Goal: Obtain resource: Obtain resource

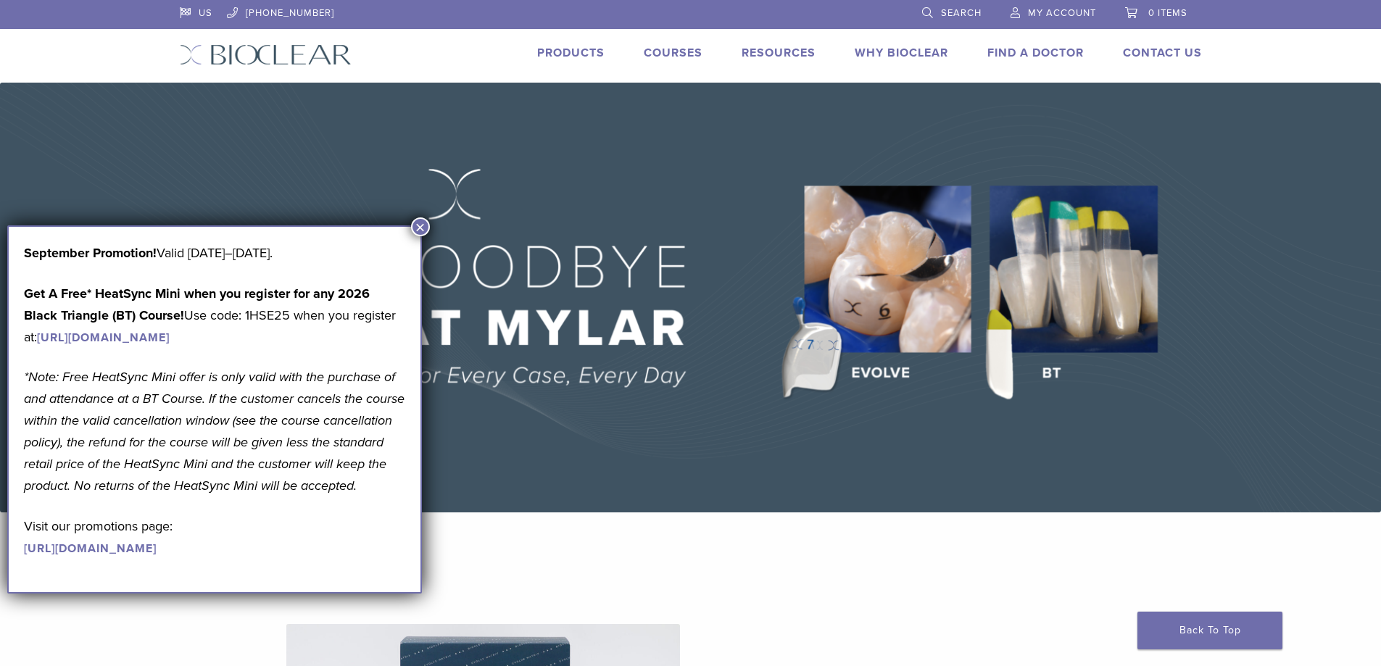
click at [1038, 320] on img at bounding box center [690, 298] width 1381 height 430
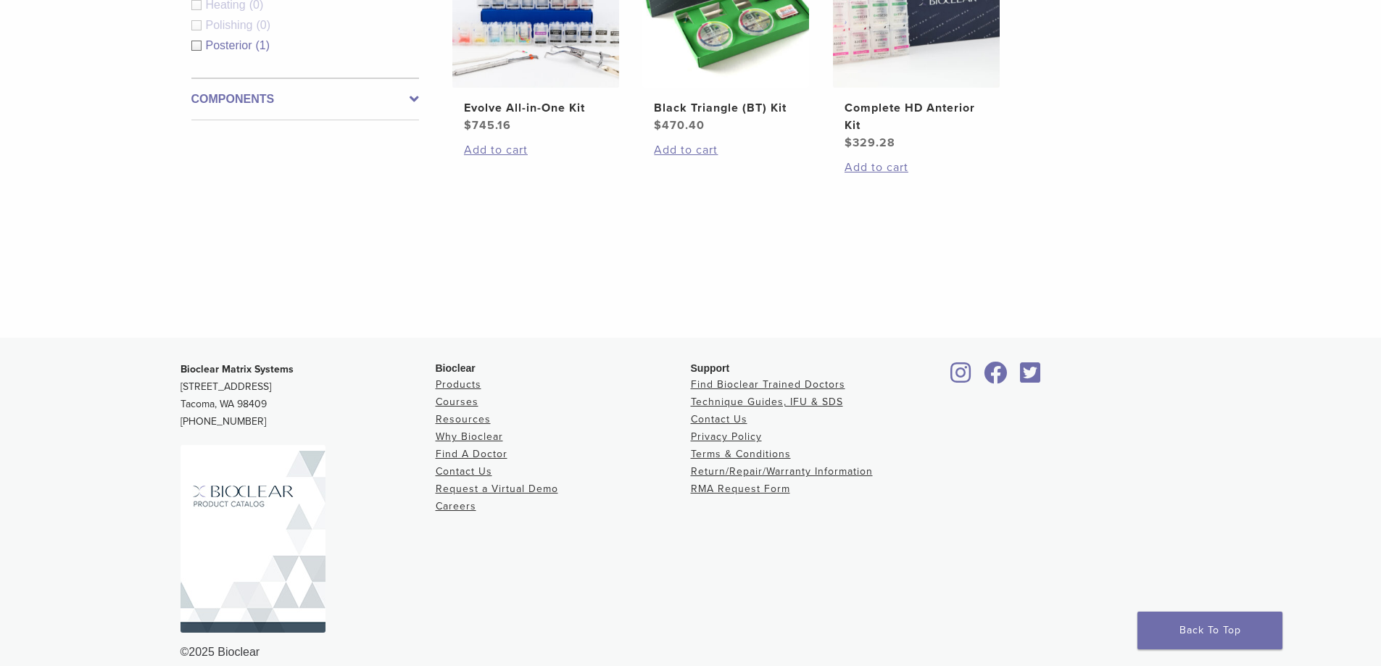
scroll to position [690, 0]
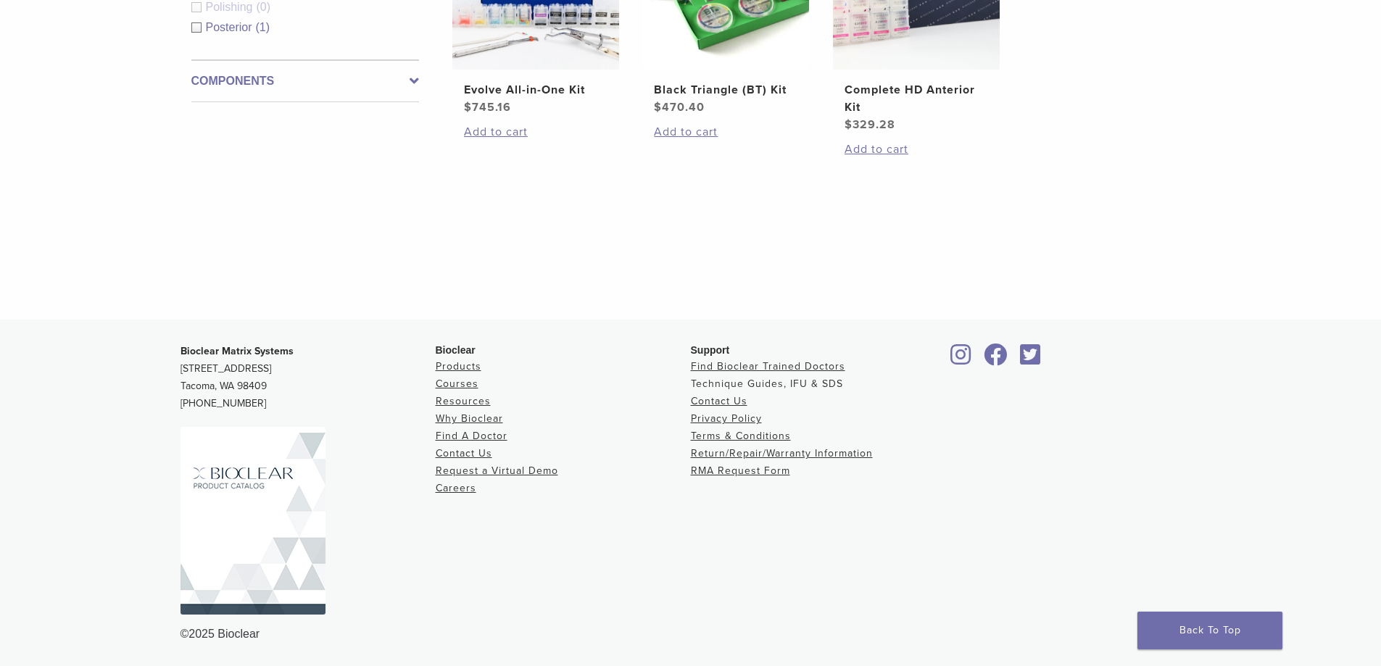
click at [713, 383] on link "Technique Guides, IFU & SDS" at bounding box center [767, 384] width 152 height 12
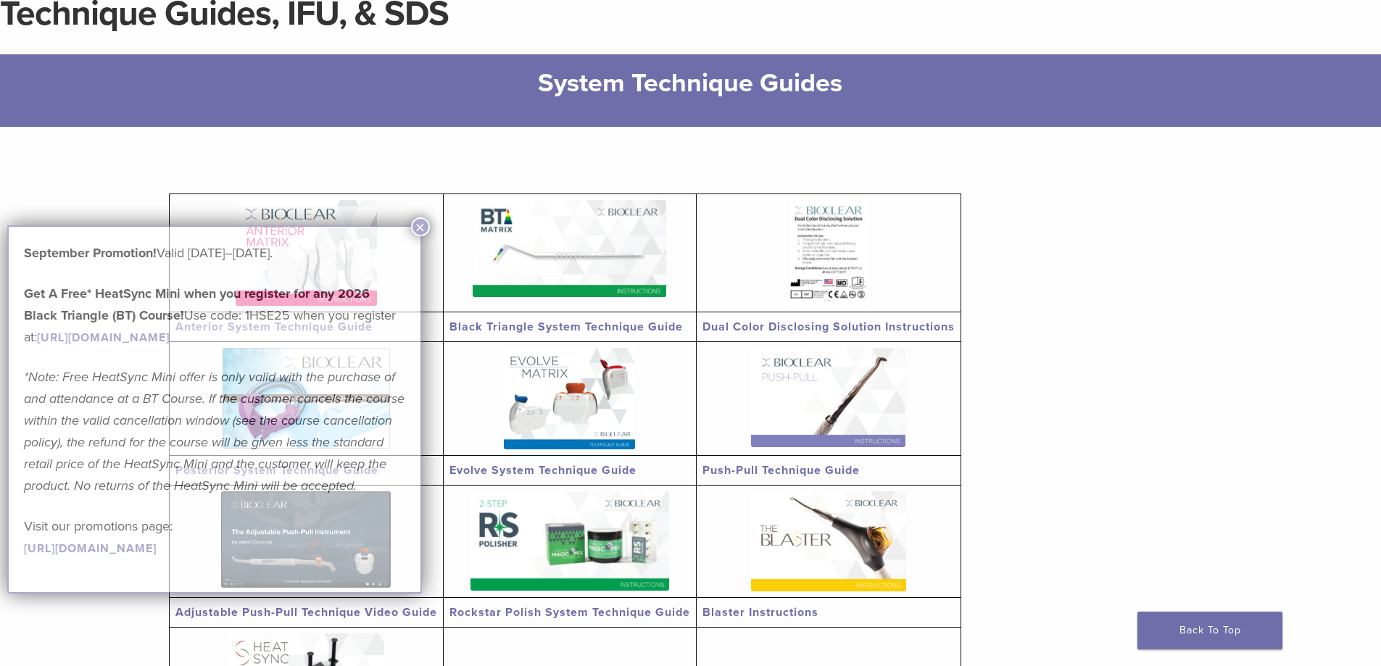
scroll to position [145, 0]
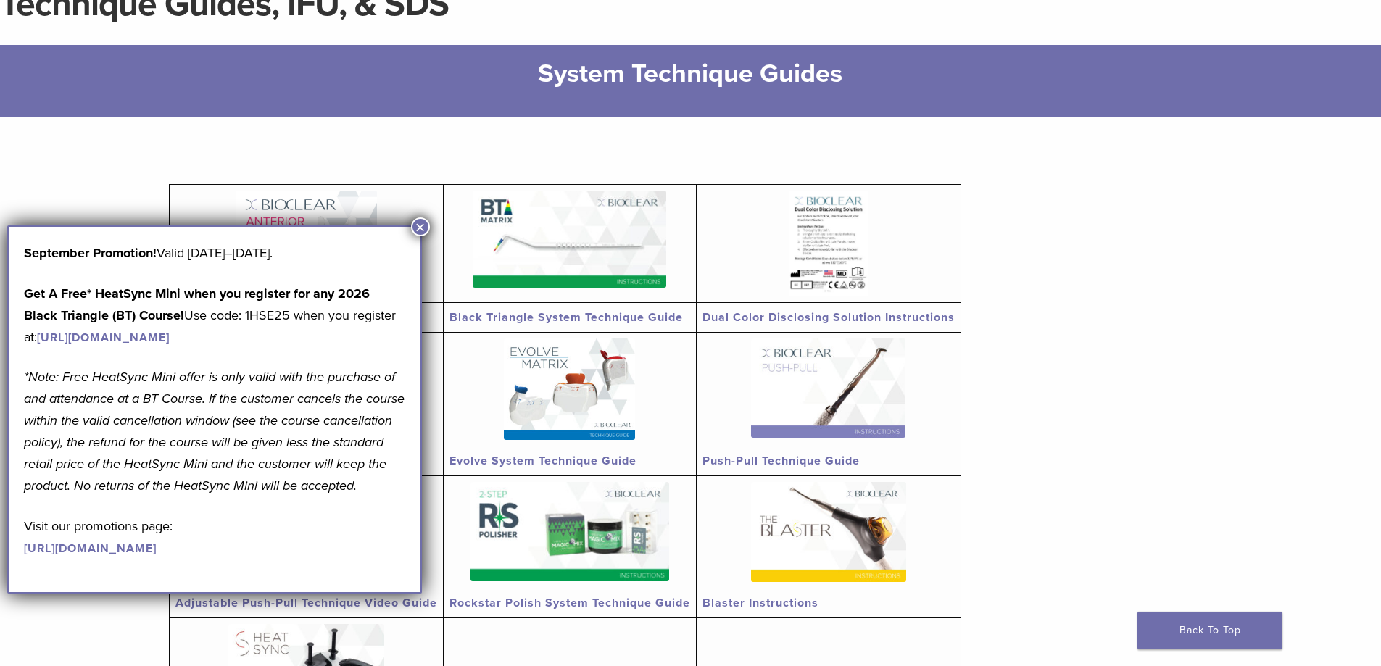
click at [421, 228] on button "×" at bounding box center [420, 227] width 19 height 19
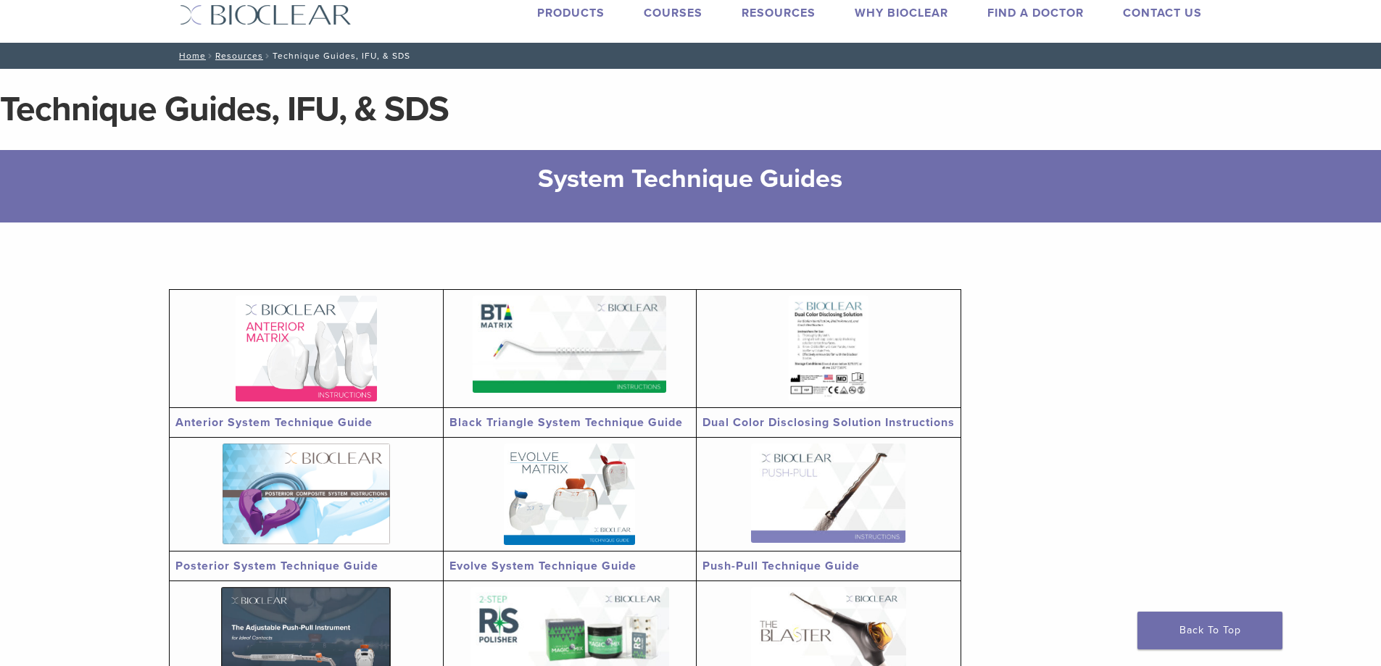
scroll to position [73, 0]
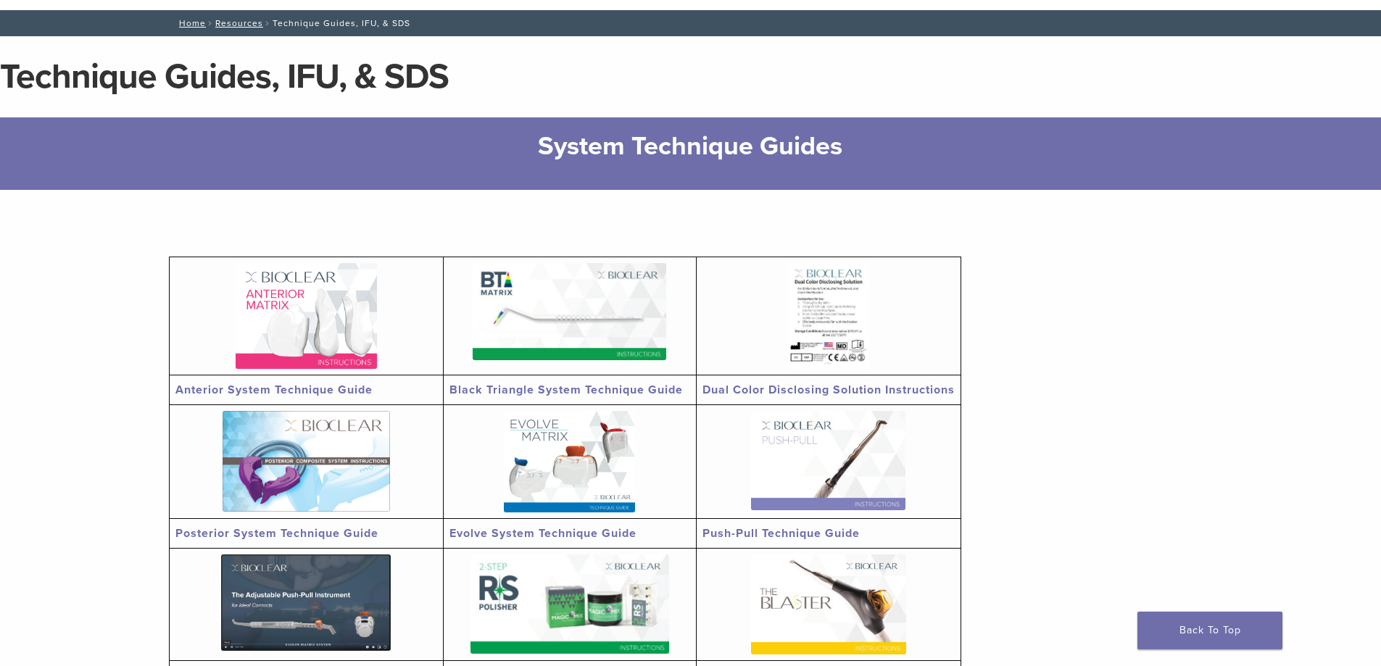
click at [269, 331] on img at bounding box center [306, 316] width 141 height 106
click at [587, 294] on img at bounding box center [570, 311] width 194 height 97
